Goal: Task Accomplishment & Management: Use online tool/utility

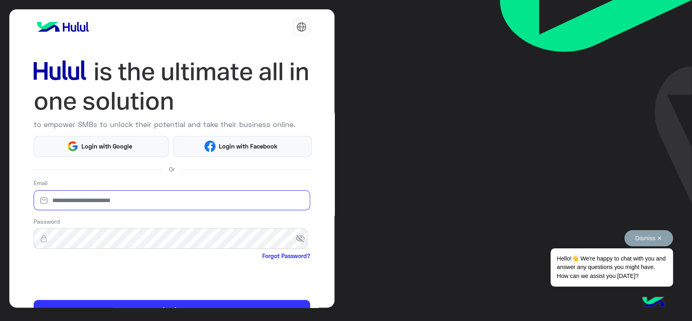
type input "**********"
drag, startPoint x: 655, startPoint y: 241, endPoint x: 584, endPoint y: 240, distance: 70.6
click at [655, 241] on button "Dismiss ✕" at bounding box center [649, 238] width 49 height 16
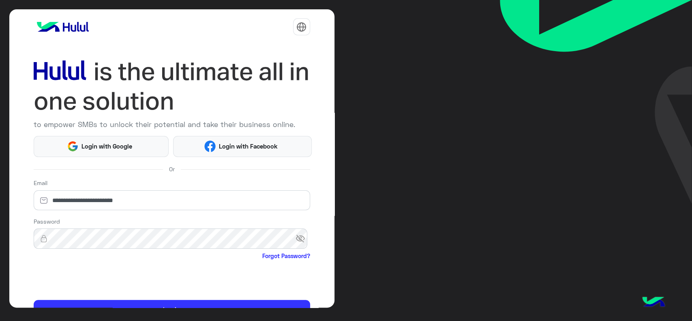
scroll to position [43, 0]
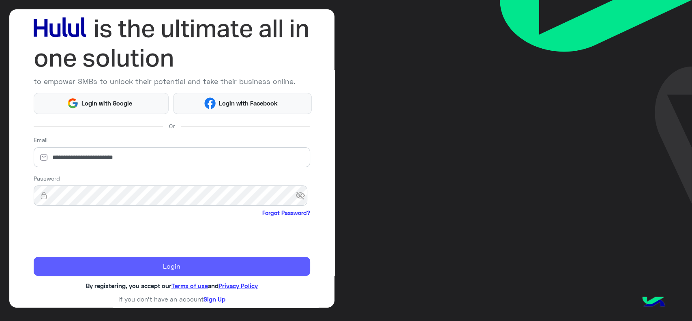
click at [90, 261] on button "Login" at bounding box center [172, 266] width 277 height 19
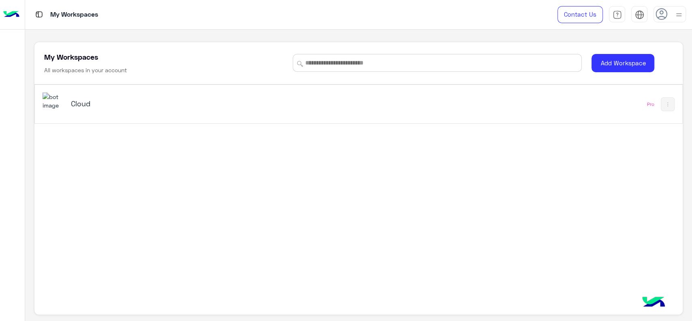
click at [84, 99] on h5 "Cloud" at bounding box center [185, 104] width 228 height 10
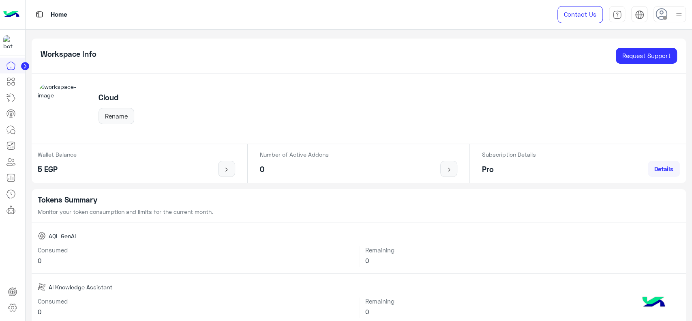
drag, startPoint x: 670, startPoint y: 28, endPoint x: 670, endPoint y: 19, distance: 8.5
click at [670, 24] on div "Contact Us Help Center عربي English" at bounding box center [618, 14] width 147 height 29
click at [670, 17] on div at bounding box center [670, 14] width 32 height 16
